Goal: Participate in discussion: Engage in conversation with other users on a specific topic

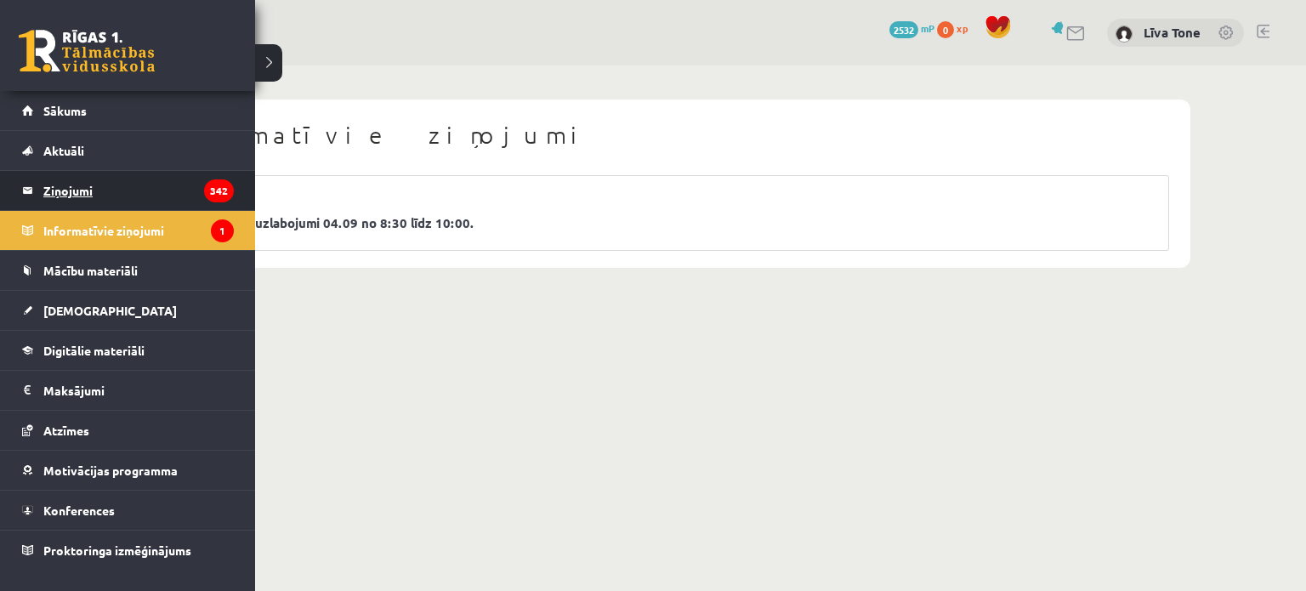
click at [168, 185] on legend "Ziņojumi 342" at bounding box center [138, 190] width 191 height 39
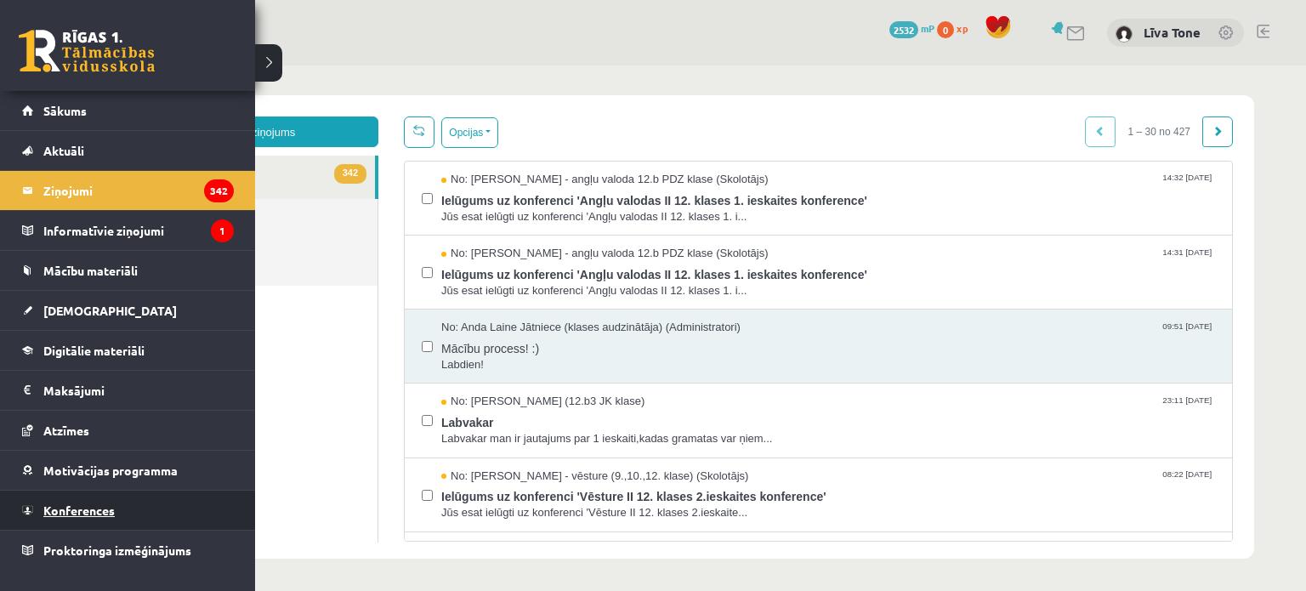
click at [82, 510] on span "Konferences" at bounding box center [78, 510] width 71 height 15
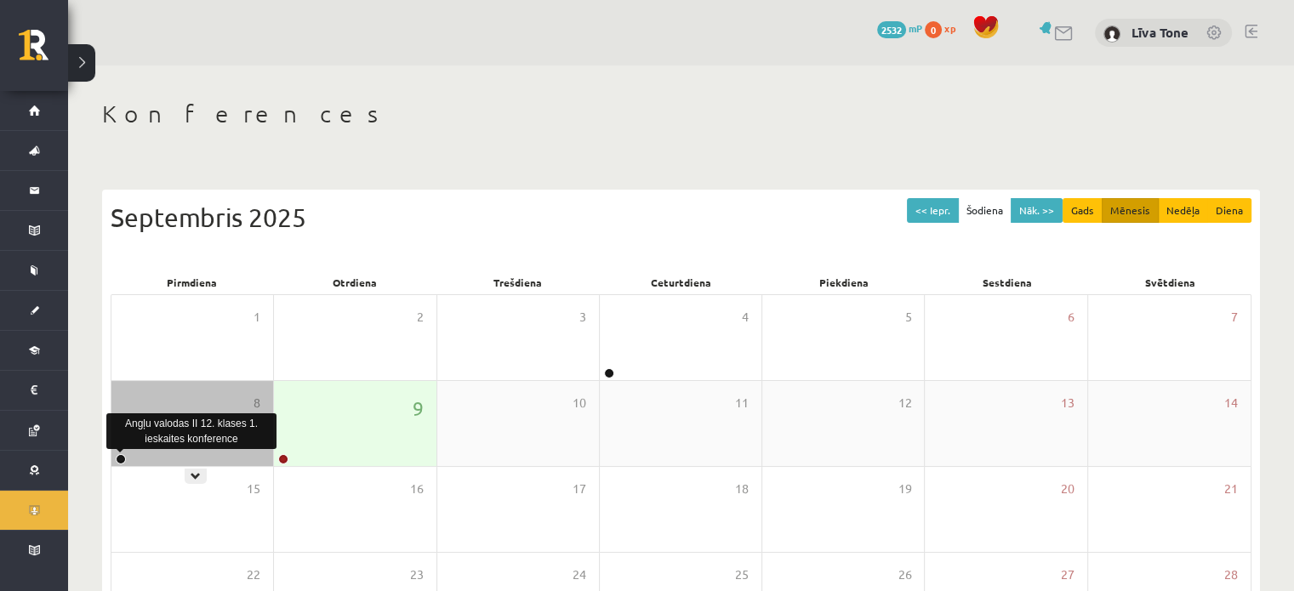
click at [119, 458] on link at bounding box center [121, 459] width 10 height 10
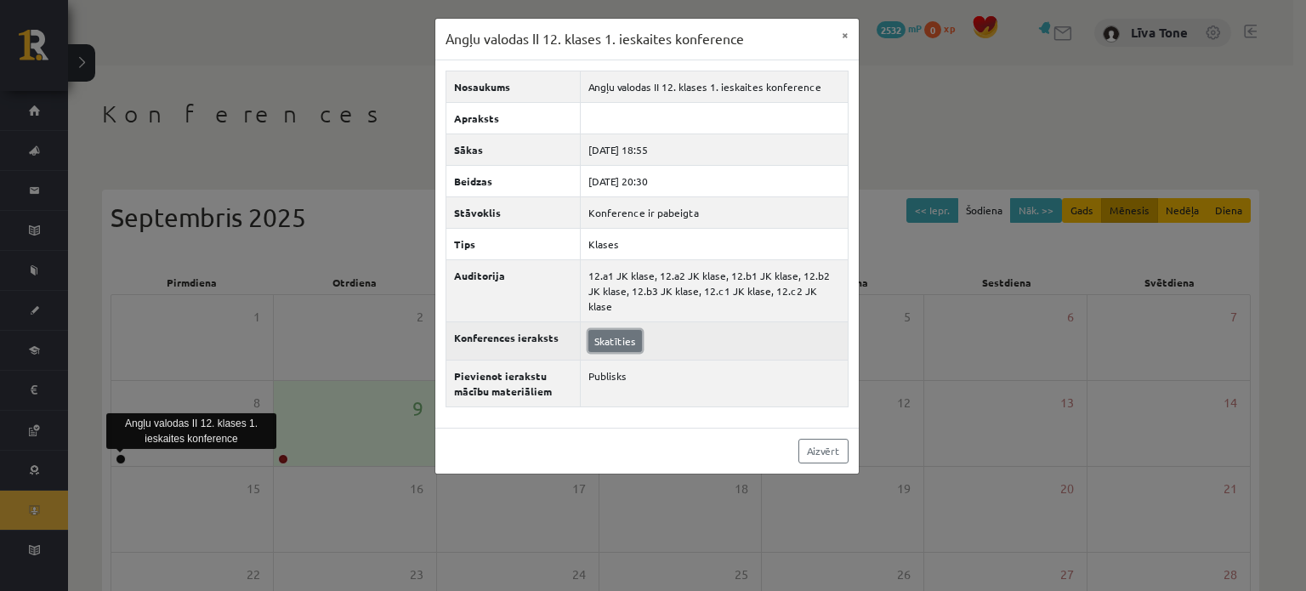
click at [616, 330] on link "Skatīties" at bounding box center [616, 341] width 54 height 22
